Goal: Transaction & Acquisition: Obtain resource

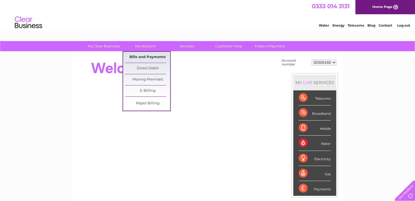
click at [145, 55] on link "Bills and Payments" at bounding box center [147, 57] width 45 height 11
click at [153, 57] on link "Bills and Payments" at bounding box center [147, 57] width 45 height 11
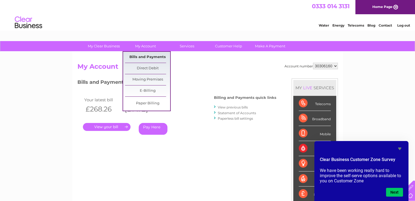
click at [152, 56] on link "Bills and Payments" at bounding box center [147, 57] width 45 height 11
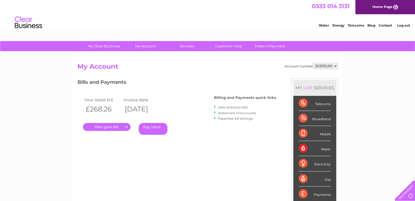
click at [239, 109] on link "View previous bills" at bounding box center [233, 107] width 30 height 4
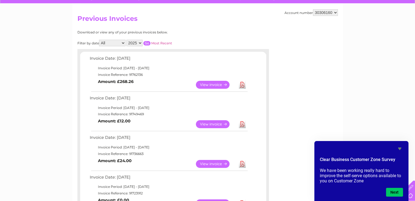
scroll to position [48, 0]
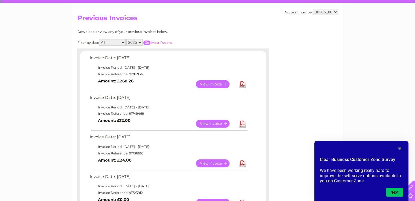
click at [243, 123] on link "Download" at bounding box center [242, 124] width 7 height 8
click at [218, 122] on link "View" at bounding box center [216, 124] width 40 height 8
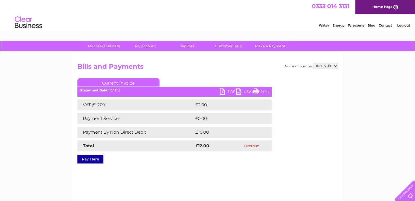
click at [228, 93] on link "PDF" at bounding box center [228, 92] width 16 height 8
